Goal: Task Accomplishment & Management: Use online tool/utility

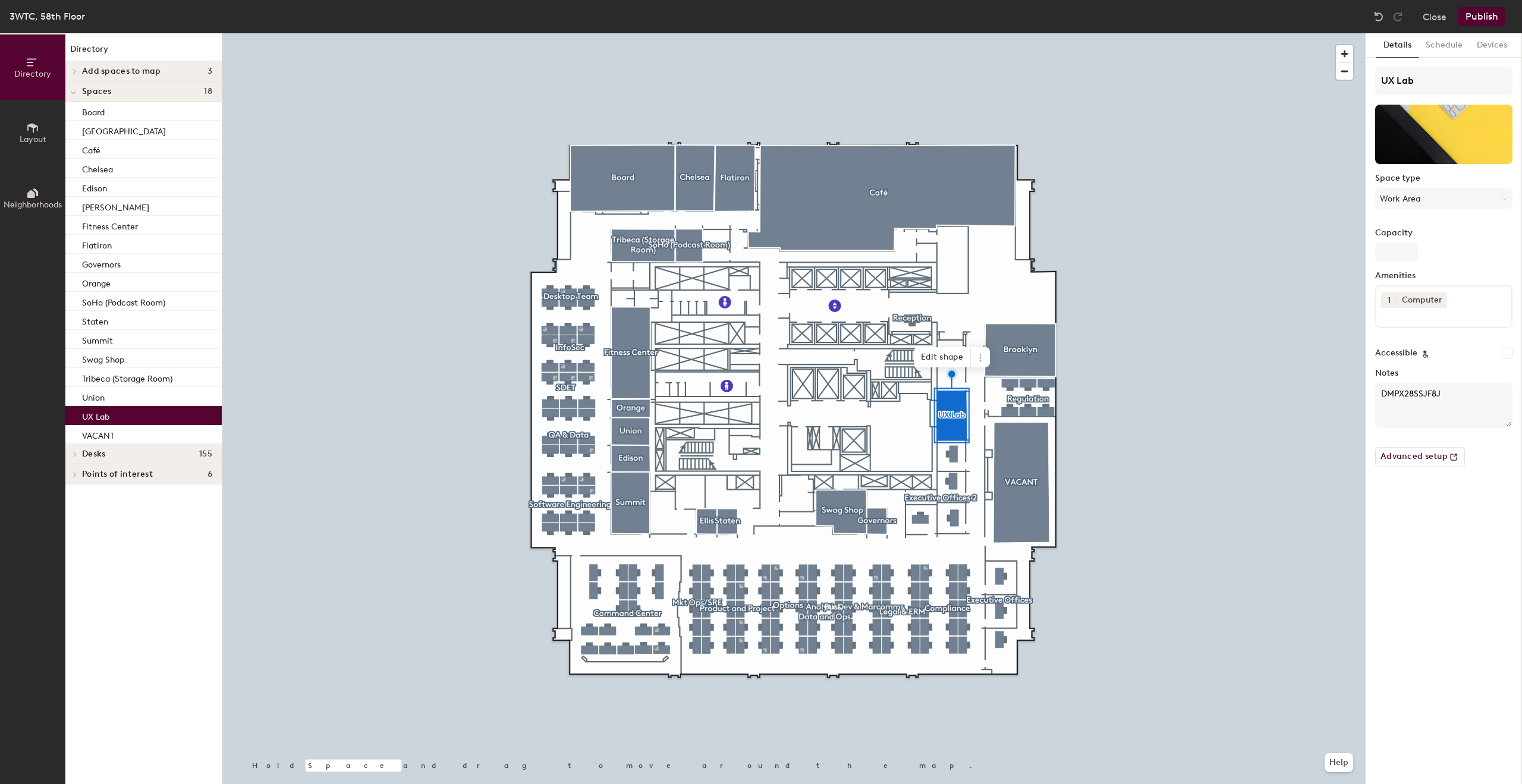
click at [35, 137] on span "Layout" at bounding box center [33, 140] width 27 height 10
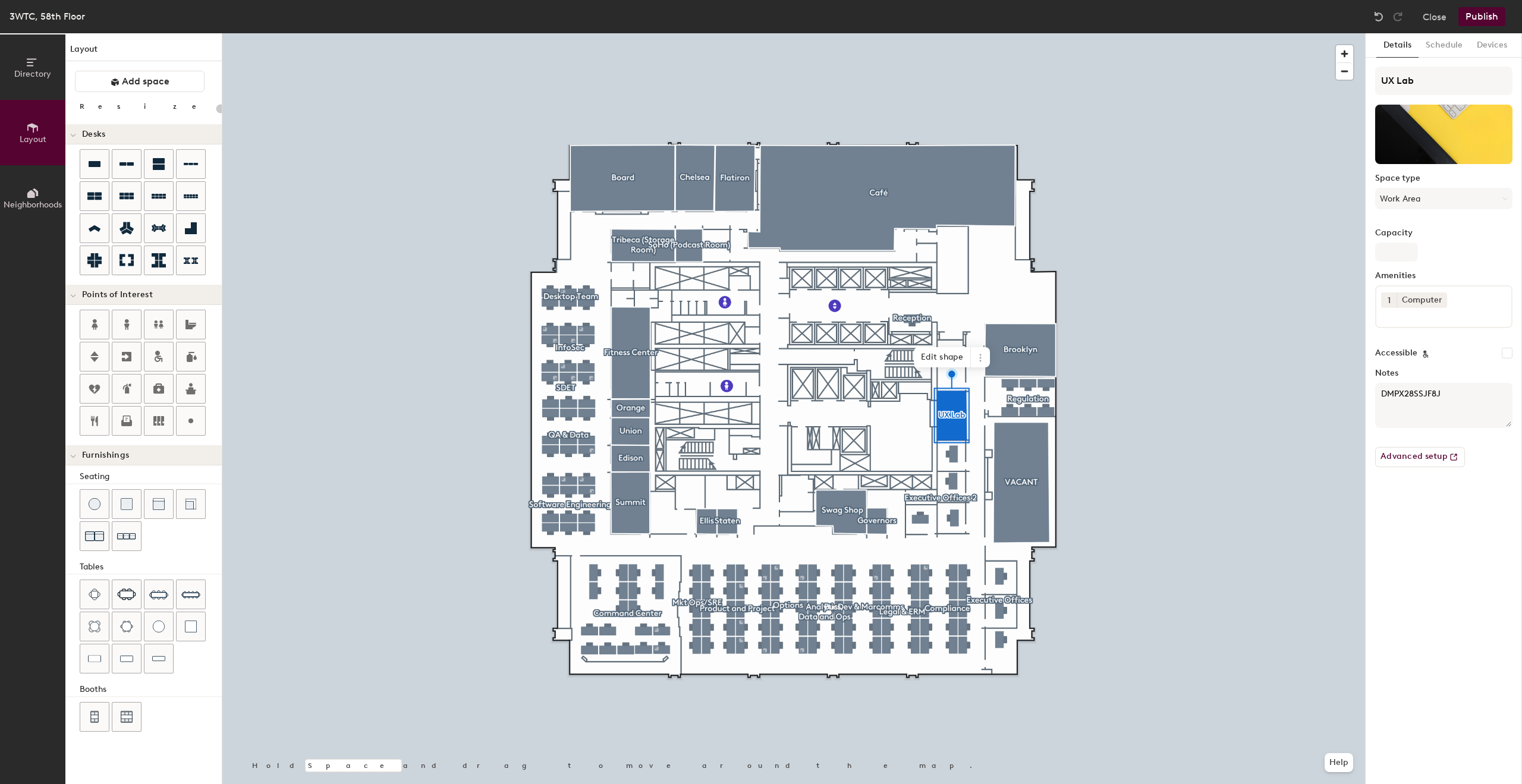
click at [31, 68] on icon at bounding box center [33, 62] width 13 height 13
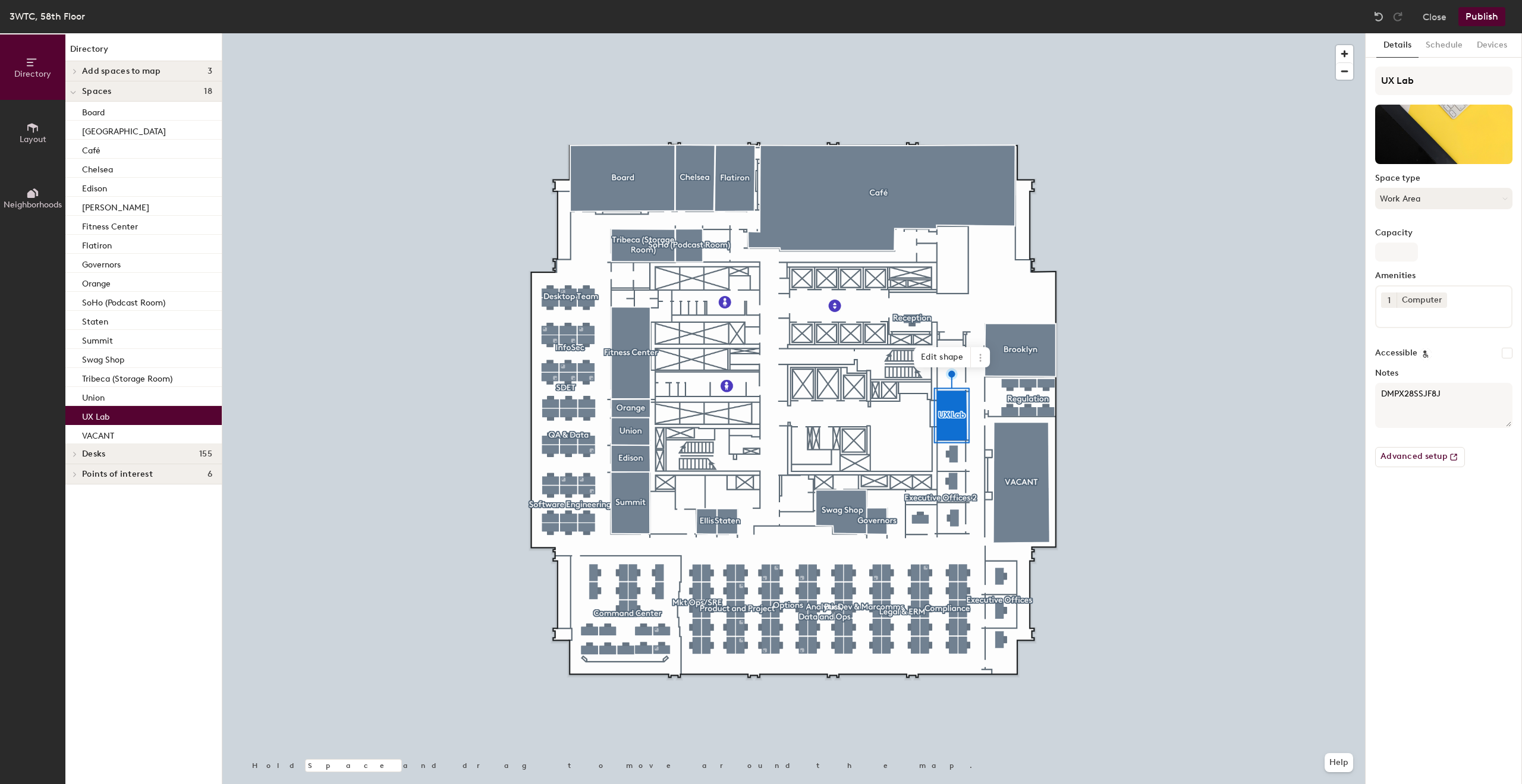
click at [1498, 198] on button "Work Area" at bounding box center [1444, 198] width 137 height 21
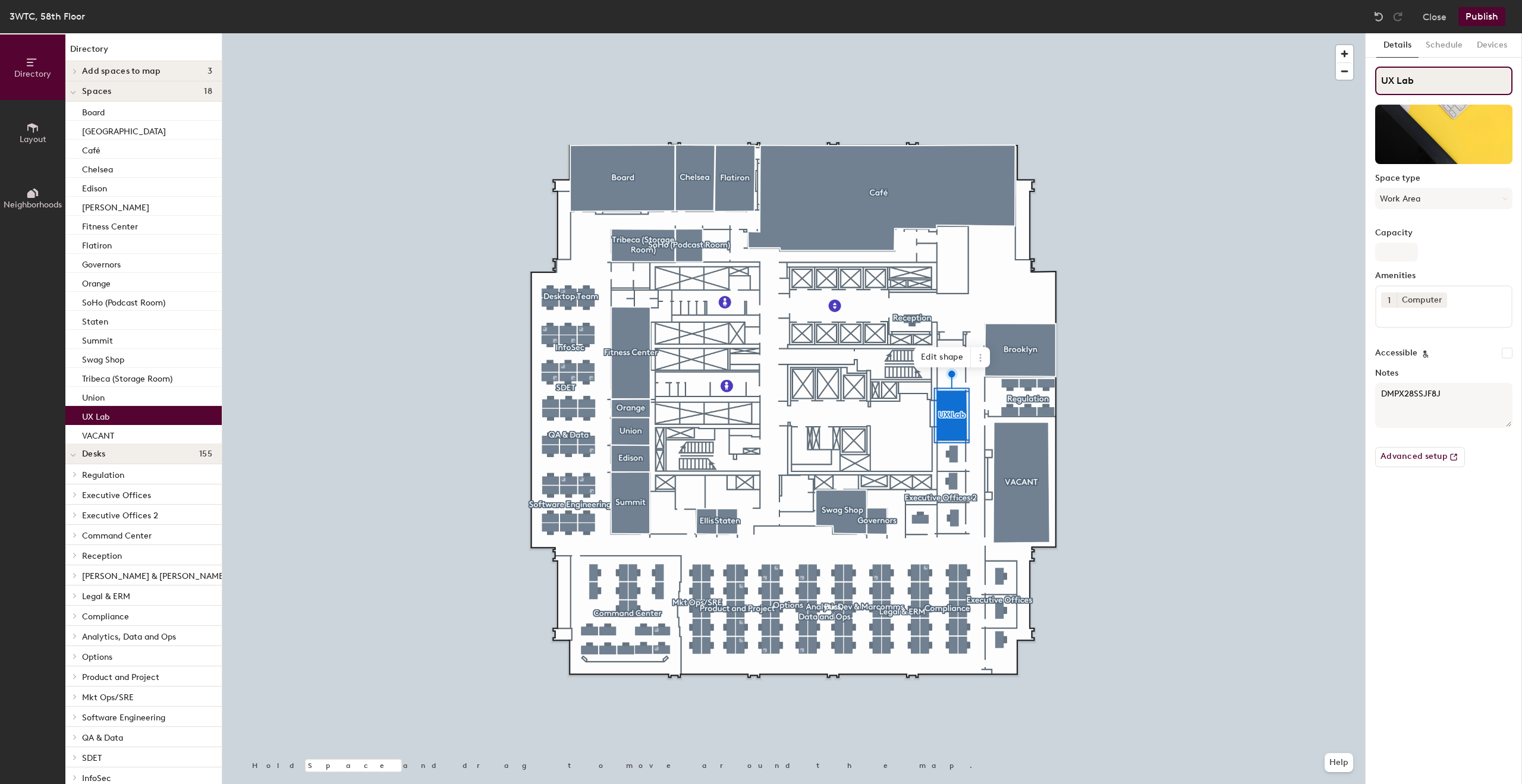
click at [1319, 85] on div "Directory Layout Neighborhoods Directory Add spaces to map 3 Mother's Room Open…" at bounding box center [761, 409] width 1522 height 751
type input "Office"
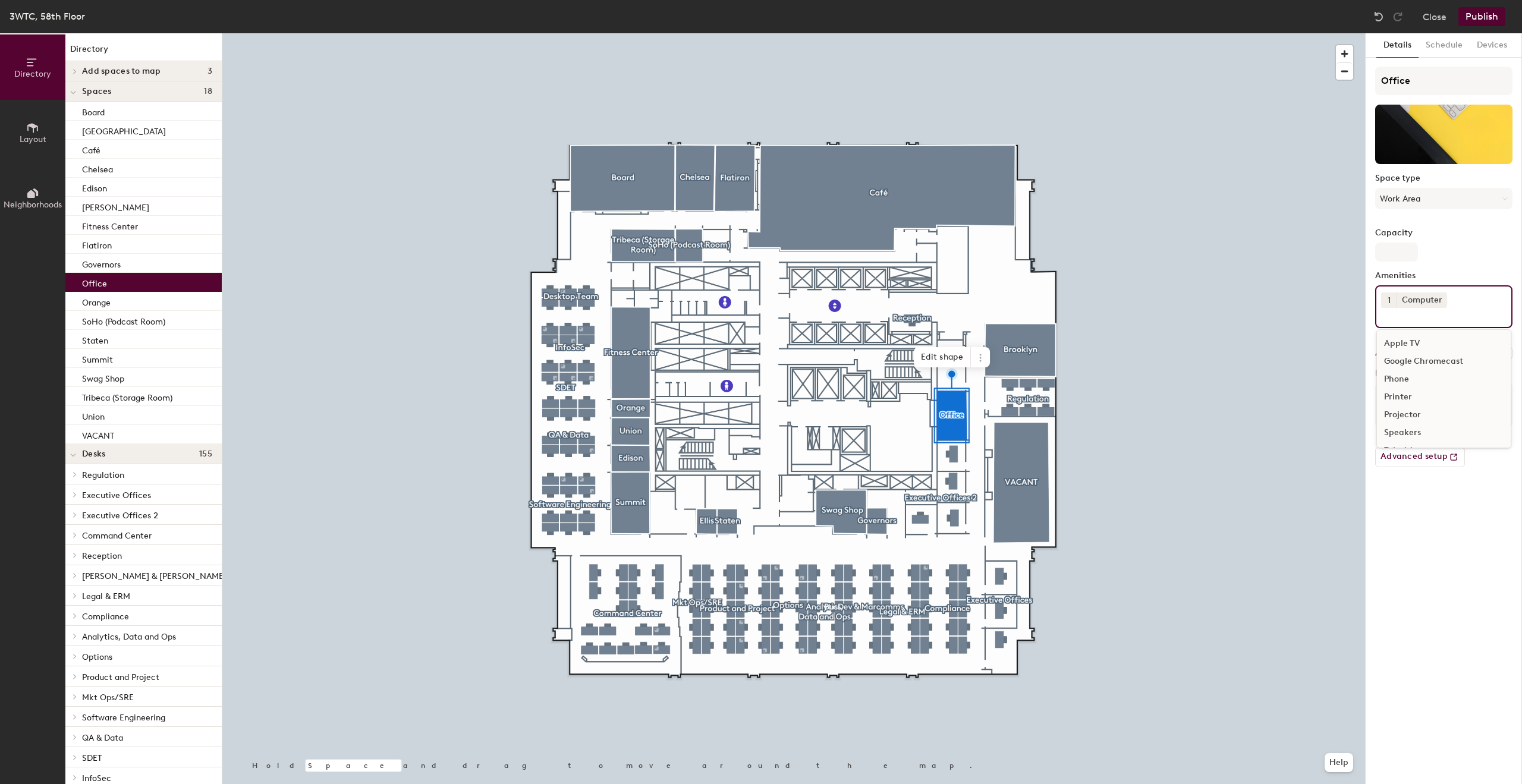
click at [1466, 307] on div "1 Computer Apple TV Google Chromecast Phone Printer Projector Speakers Televisi…" at bounding box center [1444, 306] width 137 height 43
click at [1444, 299] on div "Computer" at bounding box center [1421, 300] width 51 height 15
click at [1439, 299] on icon at bounding box center [1440, 299] width 4 height 4
click at [1312, 371] on div "Directory Layout Neighborhoods Directory Add spaces to map 3 Mother's Room Open…" at bounding box center [761, 409] width 1522 height 751
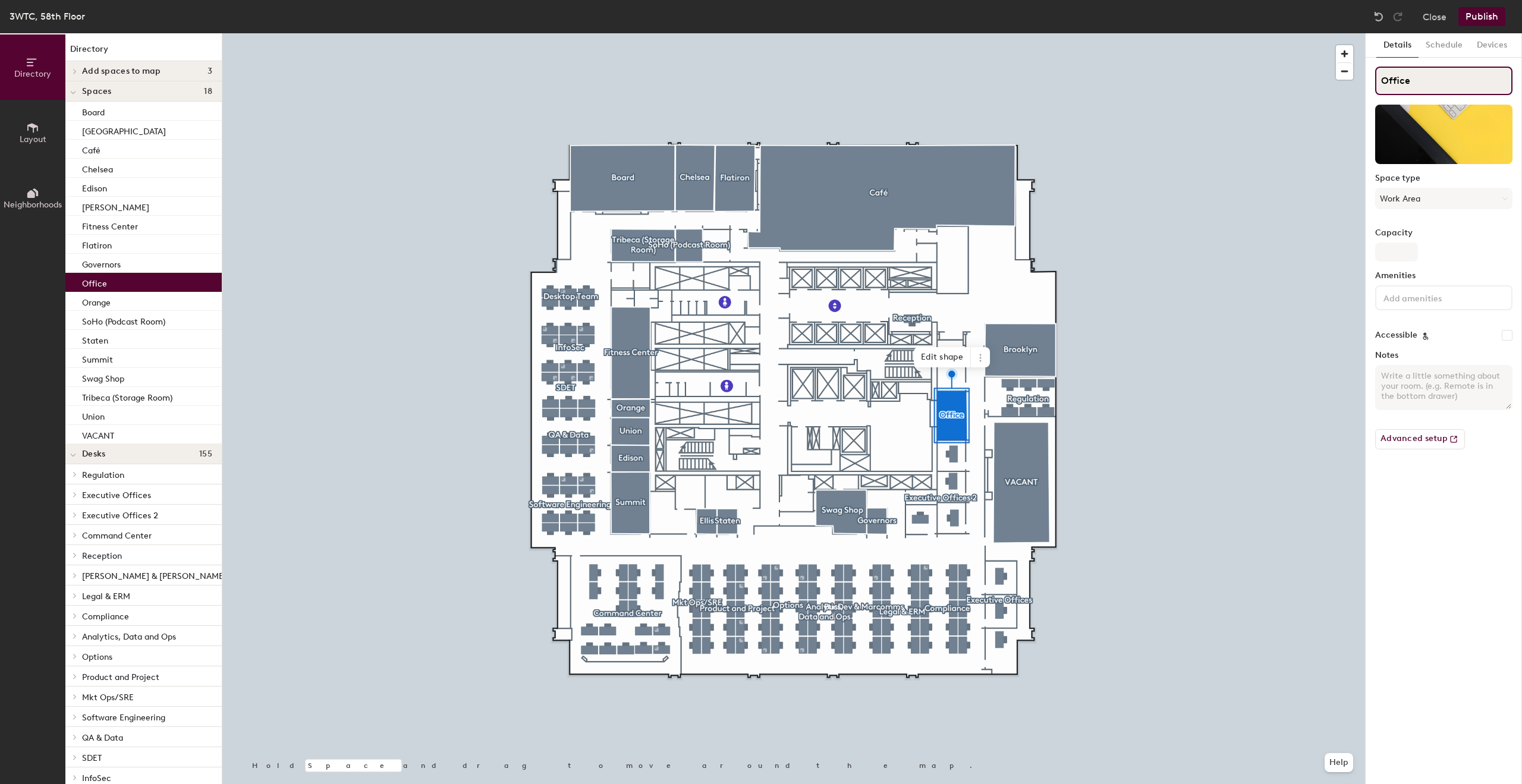
click at [1360, 78] on div "Directory Layout Neighborhoods Directory Add spaces to map 3 Mother's Room Open…" at bounding box center [761, 409] width 1522 height 751
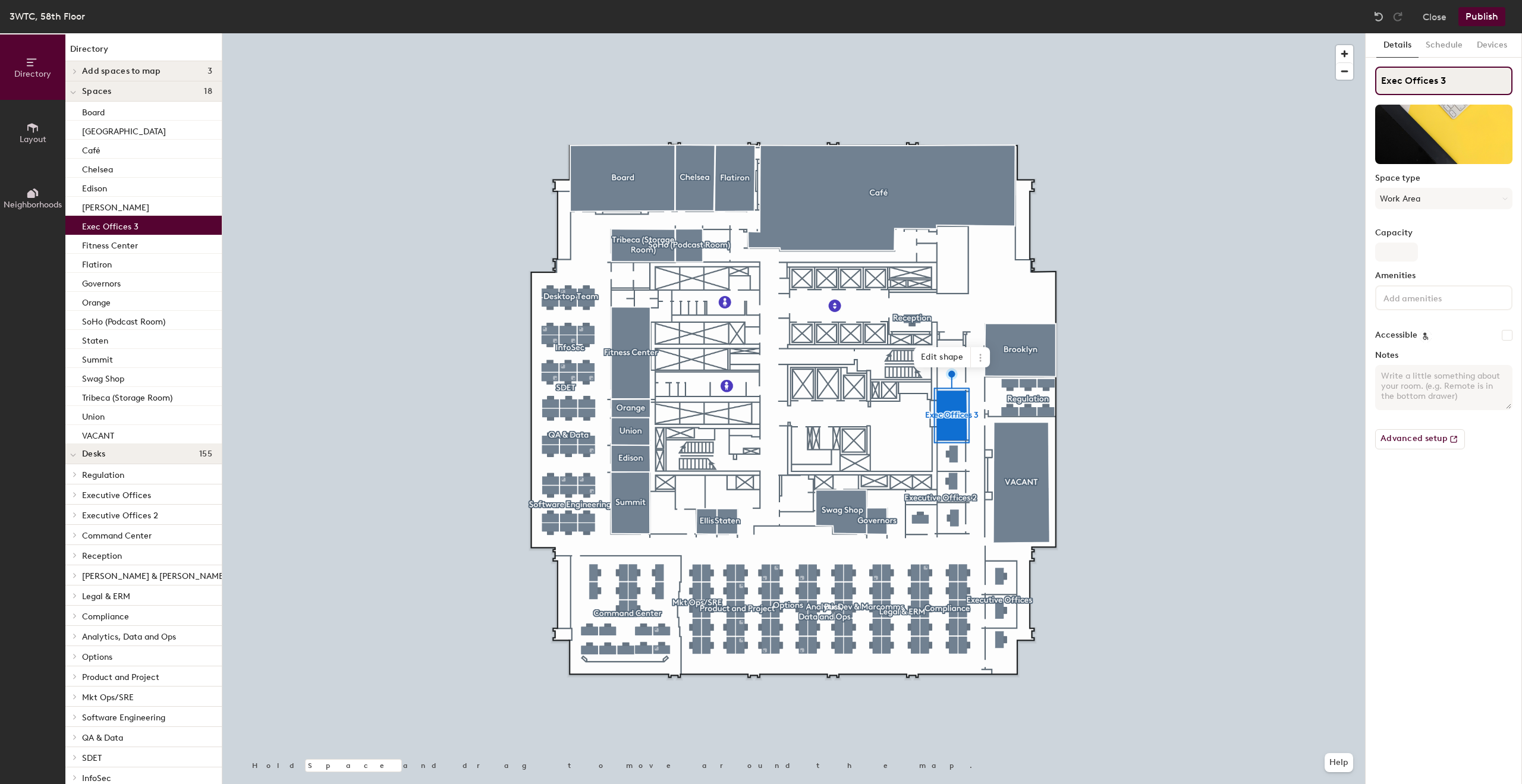
type input "Exec Offices 3"
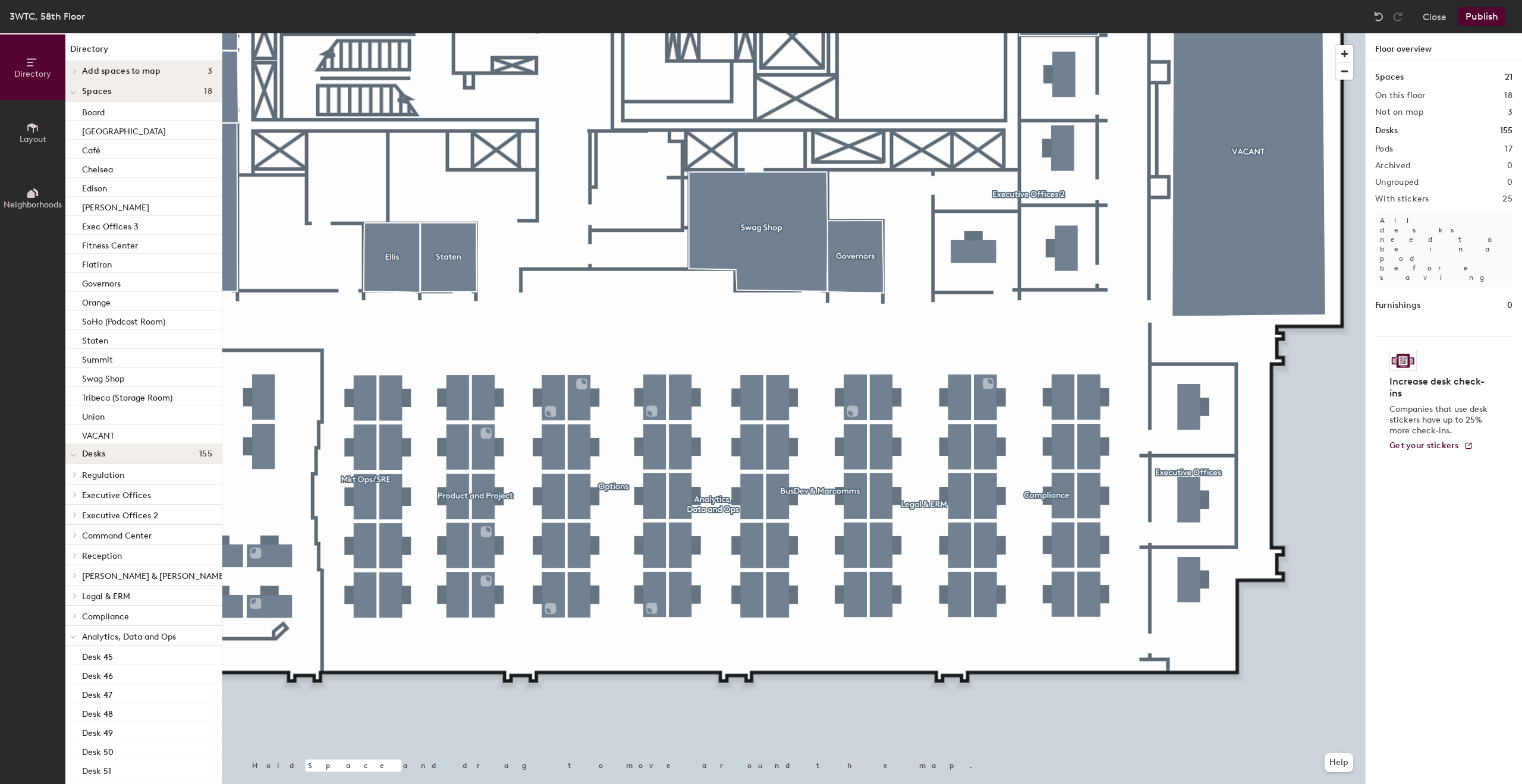
click at [1478, 18] on button "Publish" at bounding box center [1482, 17] width 47 height 19
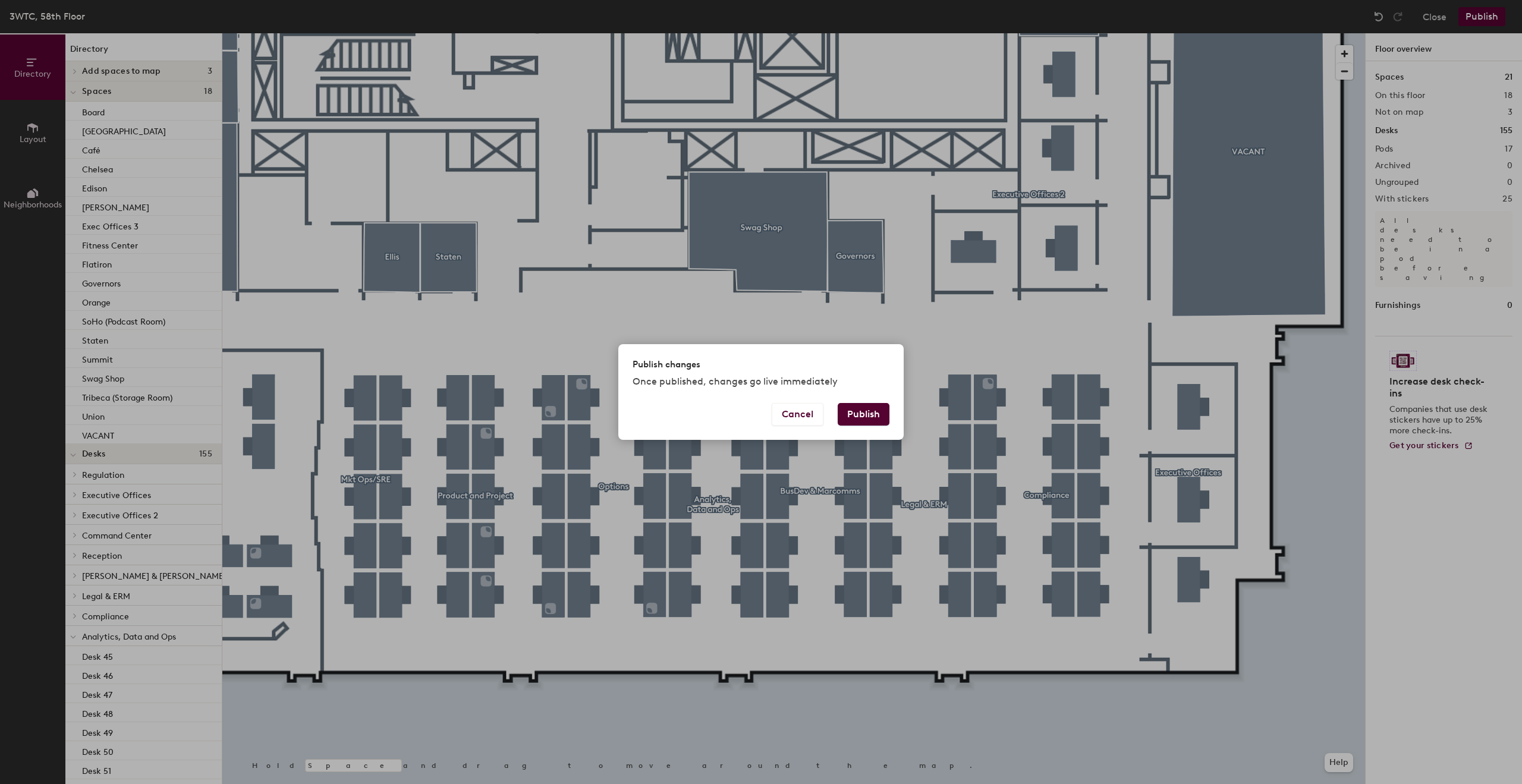
click at [870, 413] on button "Publish" at bounding box center [863, 414] width 52 height 22
